Goal: Task Accomplishment & Management: Complete application form

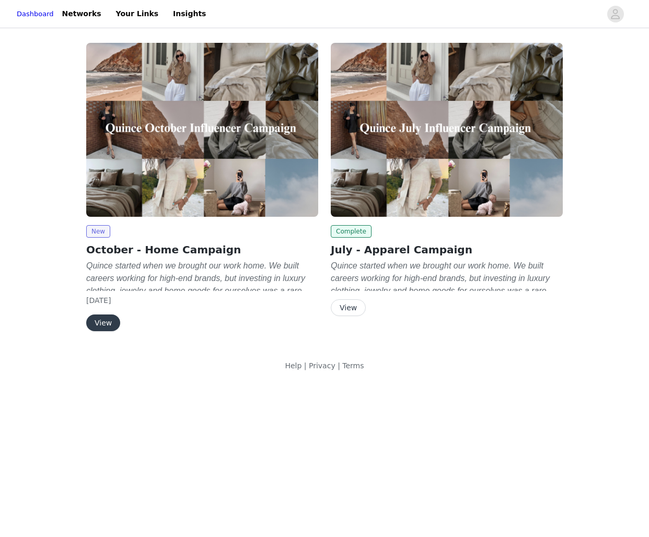
click at [103, 320] on button "View" at bounding box center [103, 323] width 34 height 17
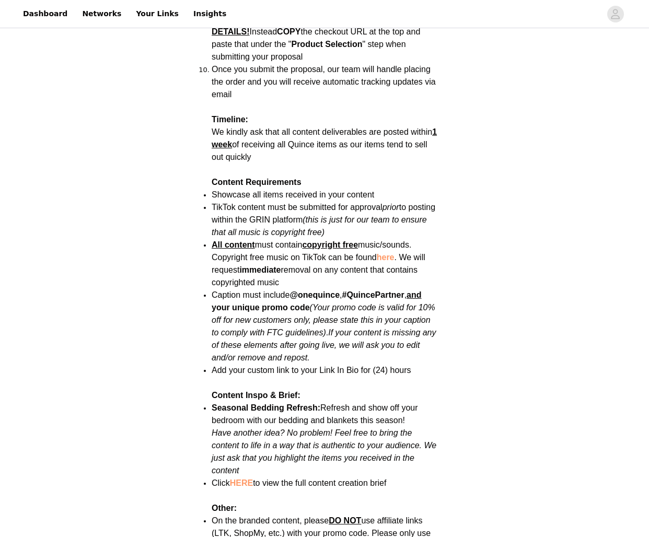
scroll to position [1209, 0]
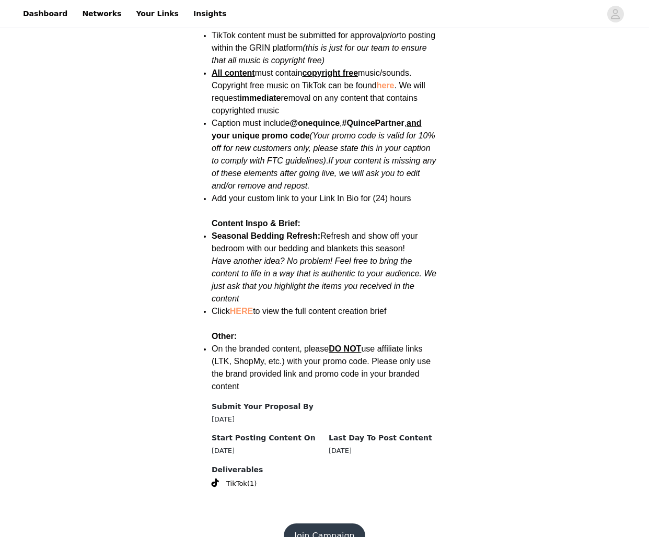
click at [324, 524] on button "Join Campaign" at bounding box center [324, 536] width 81 height 25
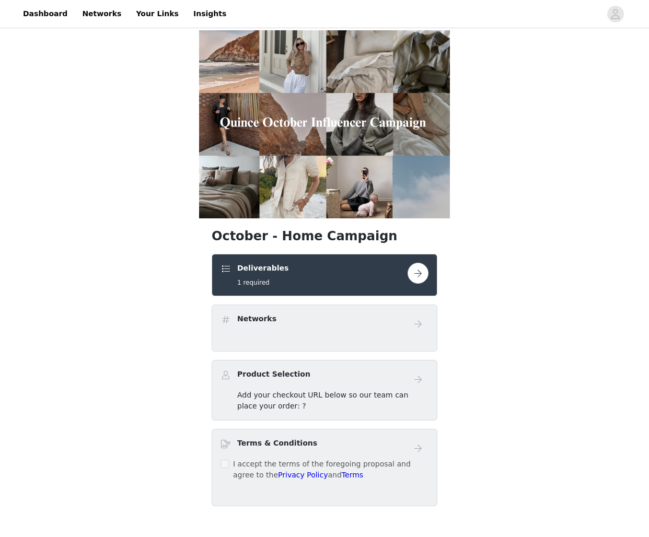
click at [399, 274] on div "Deliverables 1 required" at bounding box center [314, 275] width 187 height 25
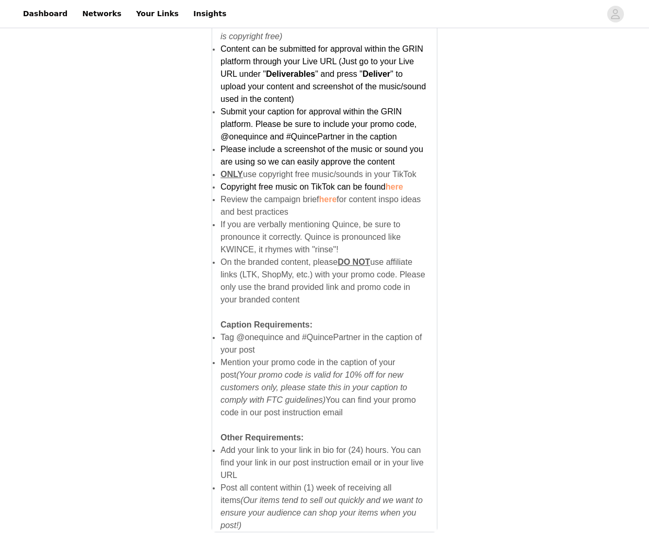
scroll to position [588, 0]
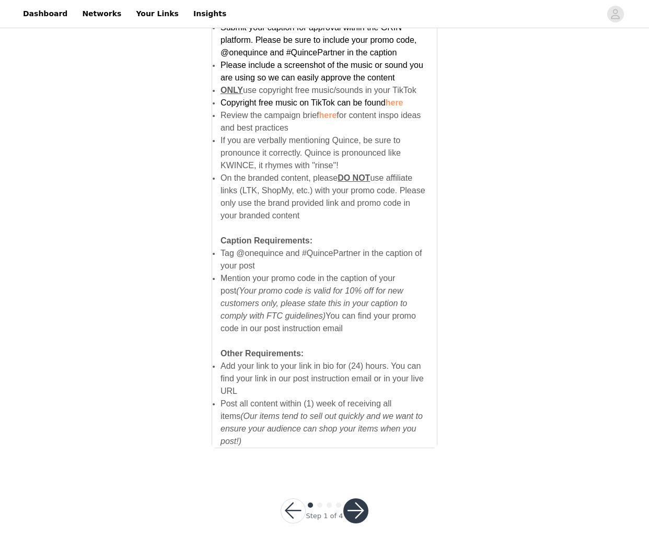
click at [353, 499] on button "button" at bounding box center [355, 511] width 25 height 25
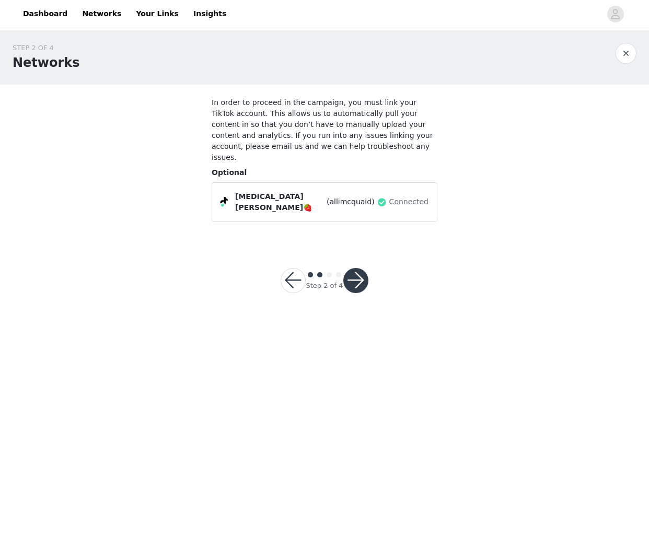
click at [360, 268] on button "button" at bounding box center [355, 280] width 25 height 25
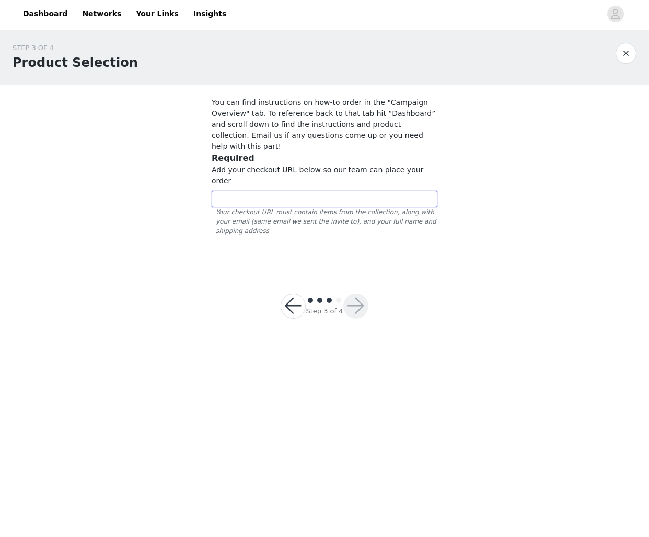
click at [304, 191] on input "text" at bounding box center [325, 199] width 226 height 17
paste input "[URL][DOMAIN_NAME]"
type input "[URL][DOMAIN_NAME]"
drag, startPoint x: 322, startPoint y: 176, endPoint x: 197, endPoint y: 176, distance: 125.0
click at [197, 176] on div "STEP 3 OF 4 Product Selection You can find instructions on how-to order in the …" at bounding box center [324, 149] width 649 height 238
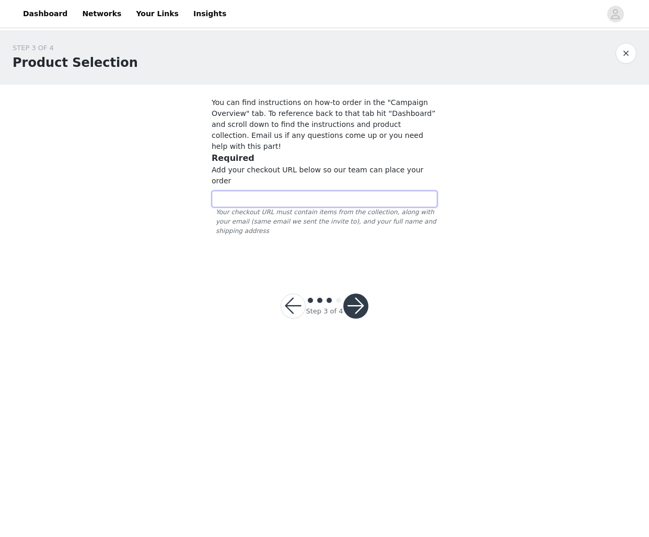
paste input "[URL][DOMAIN_NAME]"
type input "[URL][DOMAIN_NAME]"
click at [358, 294] on button "button" at bounding box center [355, 306] width 25 height 25
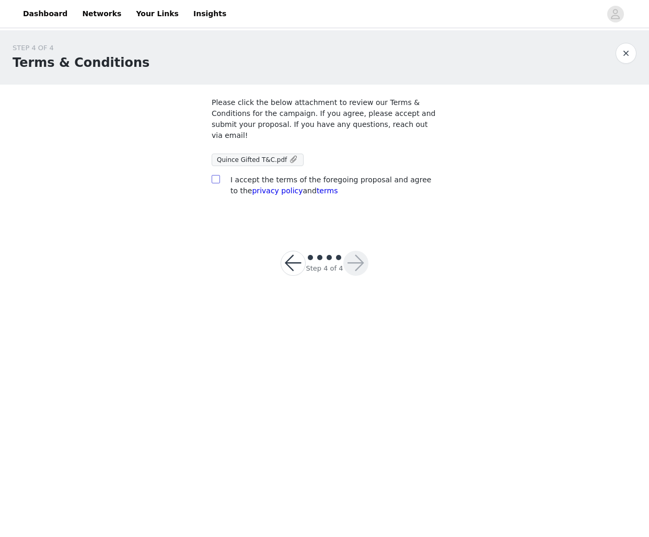
click at [215, 178] on input "checkbox" at bounding box center [215, 178] width 7 height 7
checkbox input "true"
click at [351, 263] on button "button" at bounding box center [355, 263] width 25 height 25
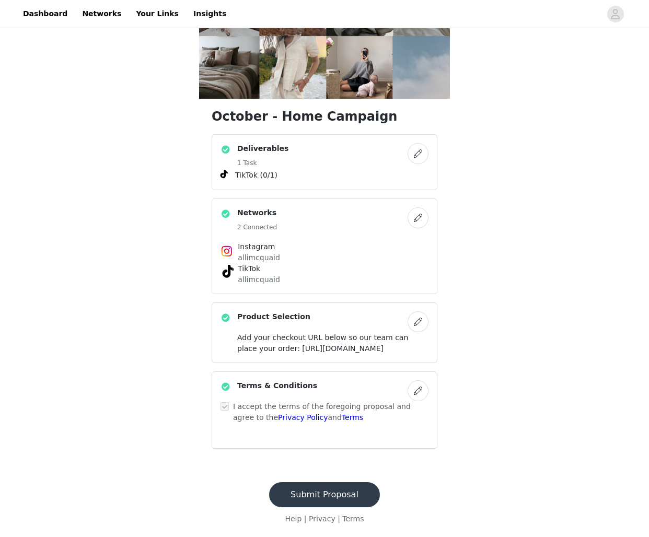
scroll to position [148, 0]
click at [327, 492] on button "Submit Proposal" at bounding box center [324, 495] width 111 height 25
